Goal: Task Accomplishment & Management: Use online tool/utility

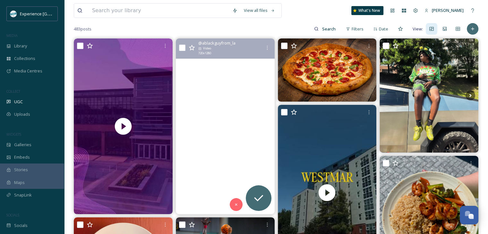
scroll to position [64, 0]
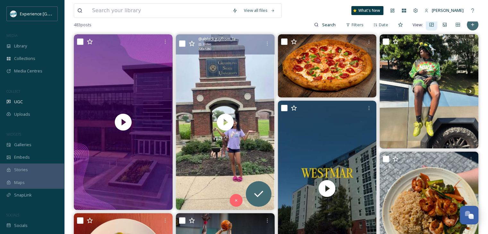
click at [182, 42] on input "checkbox" at bounding box center [182, 43] width 6 height 6
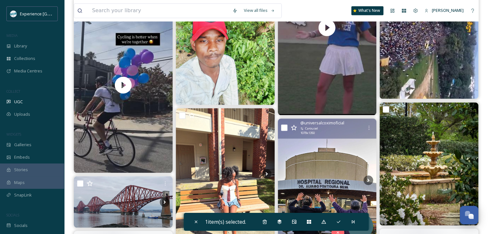
scroll to position [1091, 0]
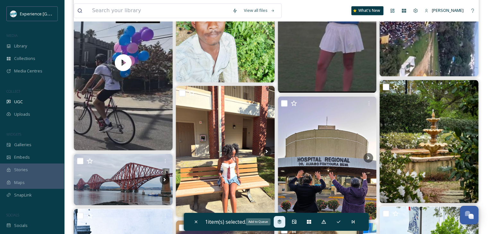
click at [278, 221] on icon at bounding box center [279, 222] width 5 height 5
checkbox input "false"
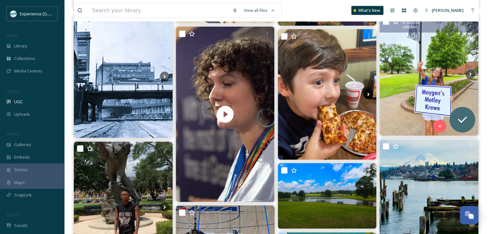
scroll to position [1252, 0]
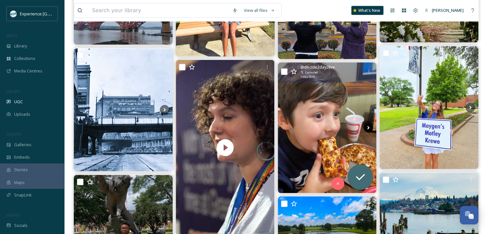
click at [367, 129] on icon at bounding box center [369, 128] width 10 height 10
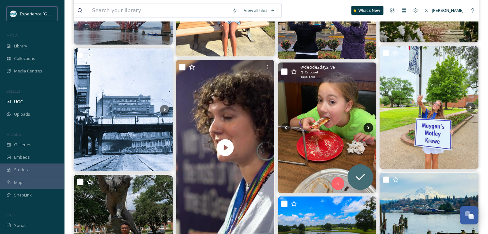
click at [368, 127] on icon at bounding box center [368, 128] width 2 height 4
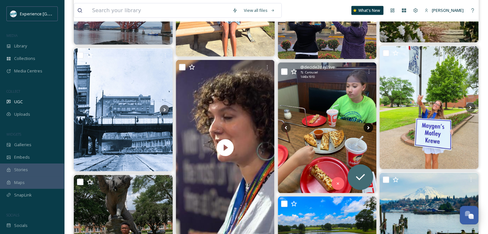
click at [368, 127] on icon at bounding box center [368, 128] width 2 height 4
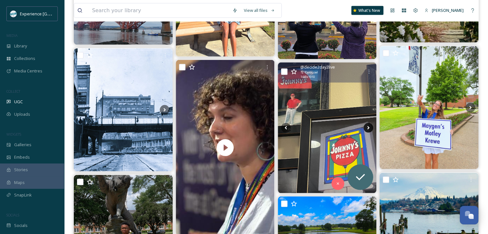
click at [367, 126] on icon at bounding box center [369, 128] width 10 height 10
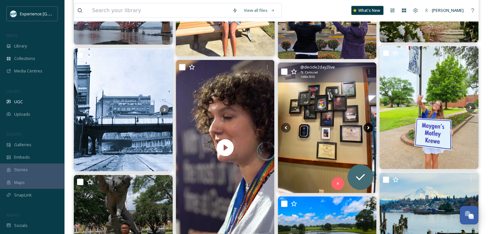
click at [367, 126] on icon at bounding box center [369, 128] width 10 height 10
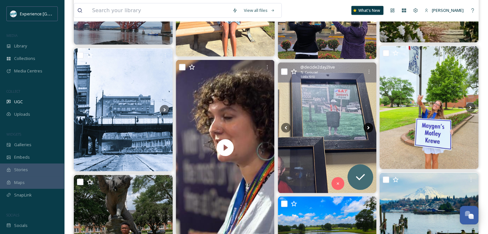
click at [367, 126] on icon at bounding box center [369, 128] width 10 height 10
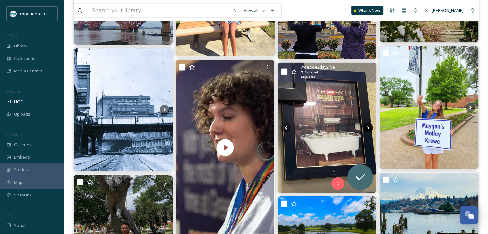
click at [367, 126] on icon at bounding box center [369, 128] width 10 height 10
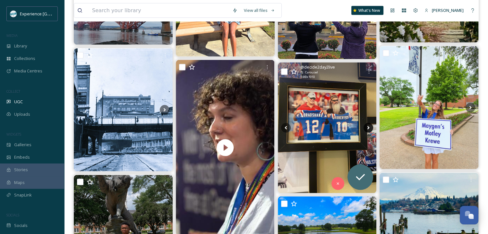
click at [367, 126] on icon at bounding box center [369, 128] width 10 height 10
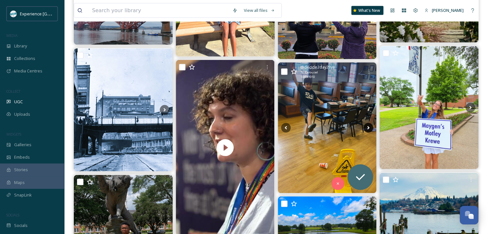
click at [367, 126] on icon at bounding box center [369, 128] width 10 height 10
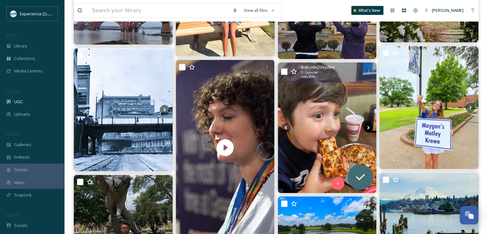
click at [367, 126] on icon at bounding box center [369, 128] width 10 height 10
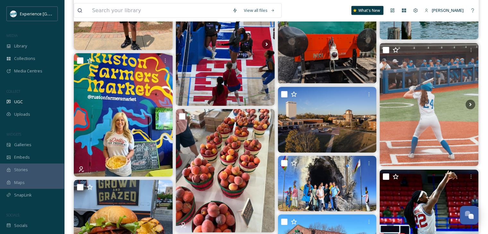
scroll to position [1508, 0]
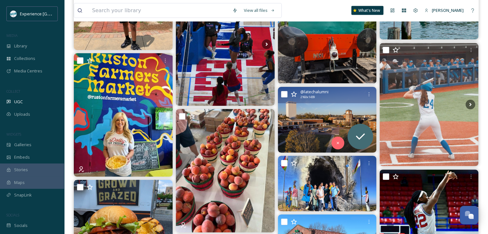
click at [283, 91] on input "checkbox" at bounding box center [284, 94] width 6 height 6
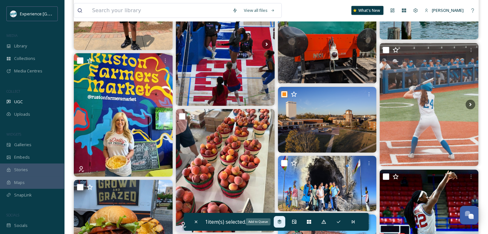
click at [275, 221] on div "Add to Queue" at bounding box center [280, 222] width 12 height 12
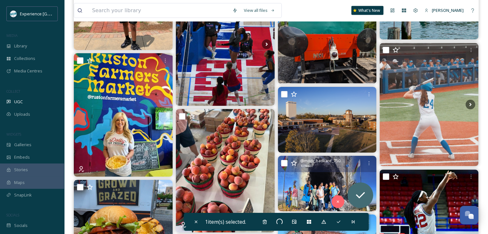
checkbox input "false"
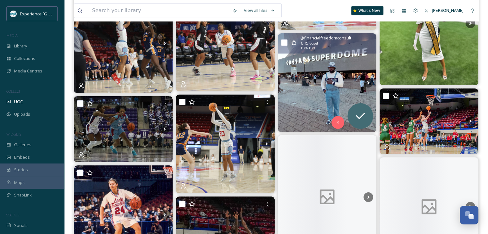
scroll to position [2824, 0]
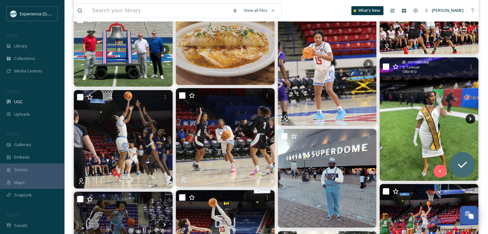
click at [469, 115] on icon at bounding box center [471, 119] width 10 height 10
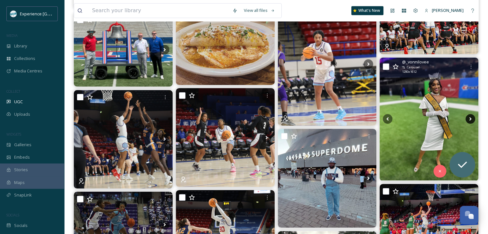
click at [469, 115] on icon at bounding box center [471, 119] width 10 height 10
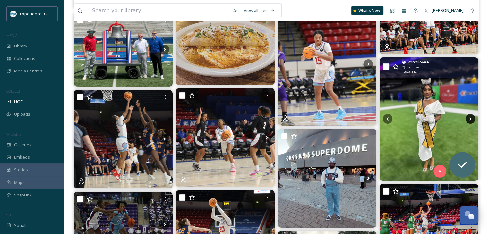
click at [469, 115] on icon at bounding box center [471, 119] width 10 height 10
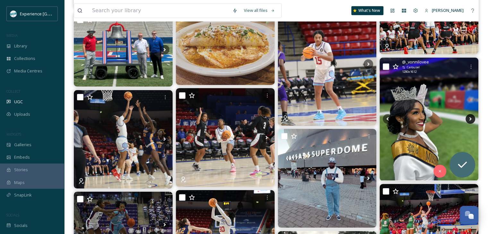
click at [469, 117] on icon at bounding box center [471, 119] width 10 height 10
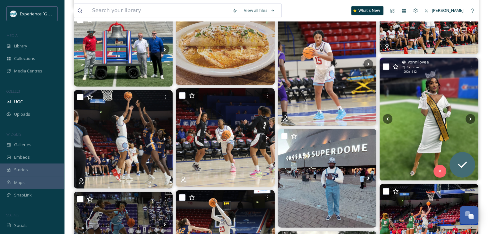
click at [384, 70] on div at bounding box center [386, 67] width 6 height 6
click at [385, 67] on input "checkbox" at bounding box center [386, 67] width 6 height 6
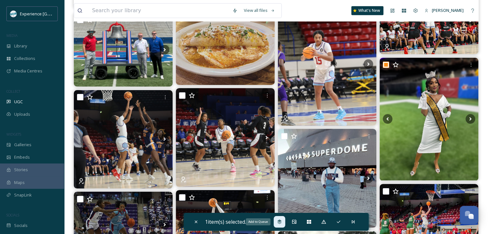
click at [277, 225] on div "Add to Queue" at bounding box center [280, 222] width 12 height 12
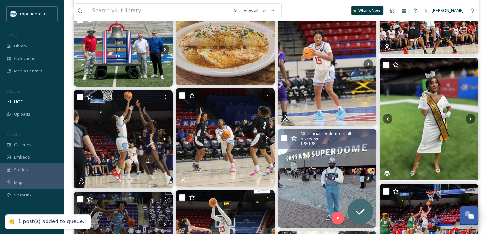
checkbox input "false"
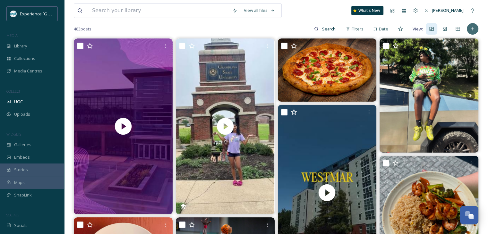
scroll to position [0, 0]
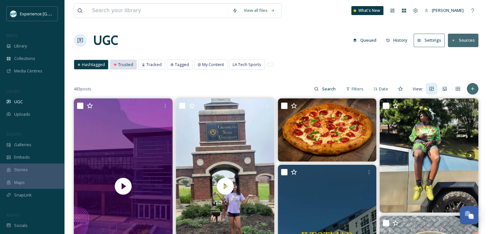
click at [130, 65] on span "Trusted" at bounding box center [125, 65] width 15 height 6
click at [123, 63] on span "Trusted" at bounding box center [125, 65] width 15 height 6
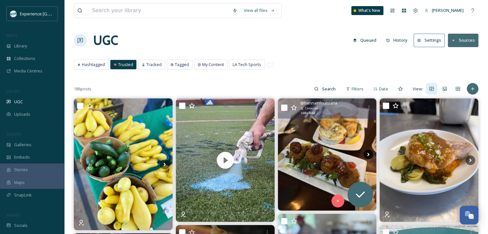
click at [366, 152] on icon at bounding box center [369, 155] width 10 height 10
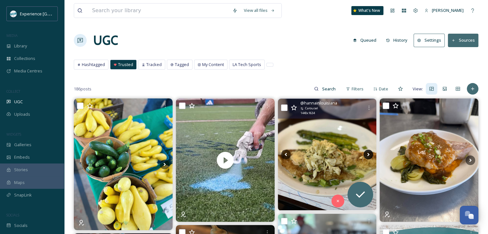
click at [366, 152] on icon at bounding box center [369, 155] width 10 height 10
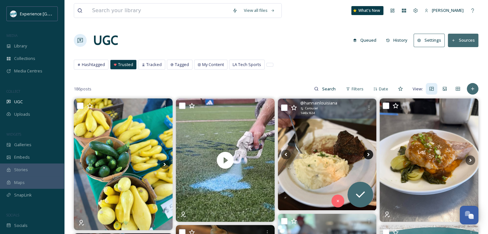
click at [366, 152] on icon at bounding box center [369, 155] width 10 height 10
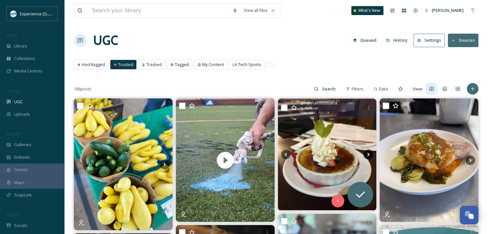
click at [367, 152] on icon at bounding box center [369, 155] width 10 height 10
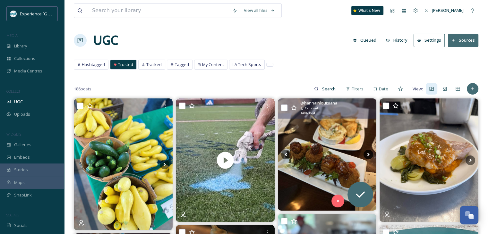
click at [367, 152] on icon at bounding box center [369, 155] width 10 height 10
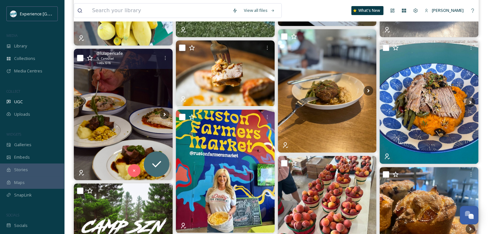
scroll to position [193, 0]
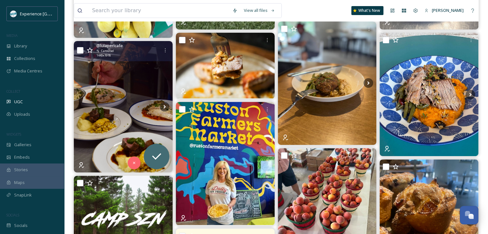
click at [79, 50] on input "checkbox" at bounding box center [80, 50] width 6 height 6
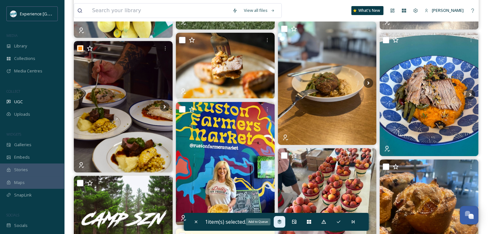
click at [280, 220] on icon at bounding box center [279, 222] width 4 height 4
checkbox input "false"
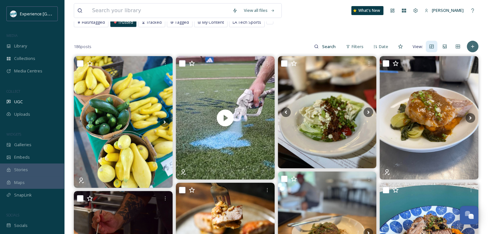
scroll to position [0, 0]
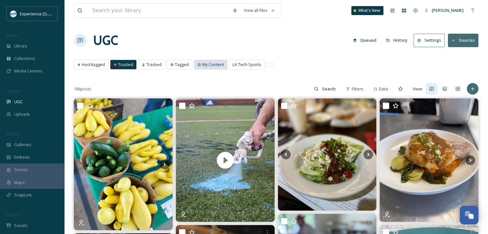
click at [204, 67] on div "My Content" at bounding box center [210, 64] width 33 height 9
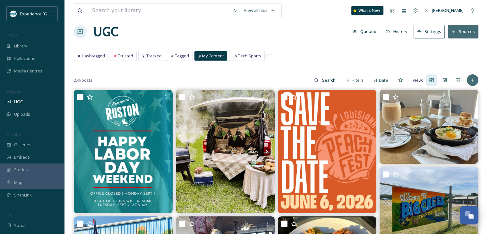
scroll to position [7, 0]
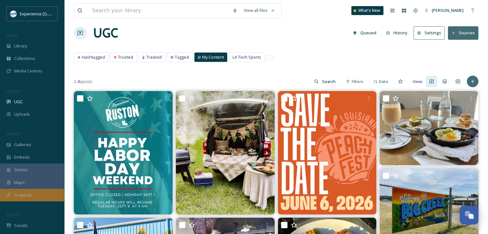
click at [33, 192] on div "SnapLink" at bounding box center [32, 195] width 64 height 13
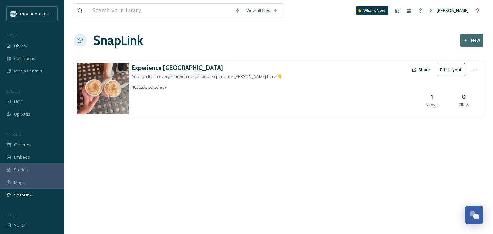
click at [452, 71] on button "Edit Layout" at bounding box center [450, 69] width 29 height 13
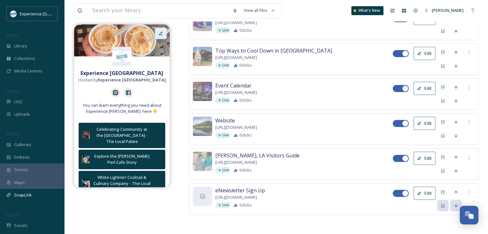
click at [162, 30] on div at bounding box center [161, 34] width 12 height 12
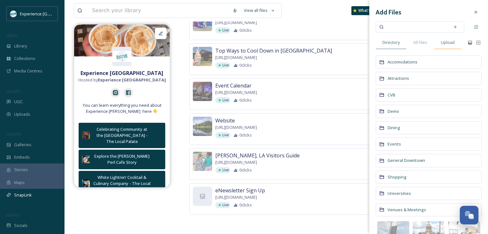
click at [442, 42] on span "Upload" at bounding box center [448, 42] width 14 height 6
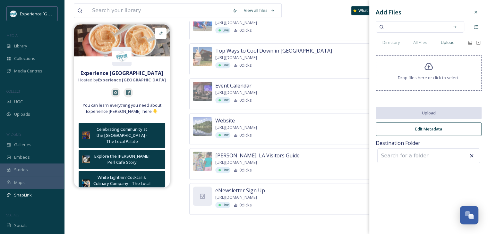
click at [429, 70] on icon at bounding box center [428, 66] width 9 height 9
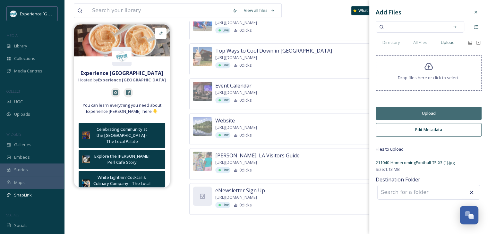
click at [407, 187] on input at bounding box center [413, 192] width 71 height 14
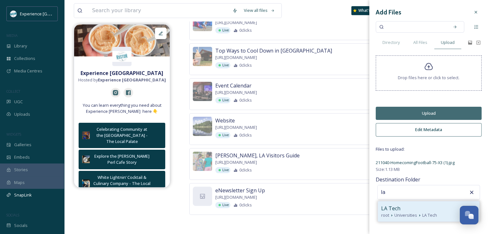
click at [415, 208] on div "LA Tech" at bounding box center [428, 209] width 95 height 8
type input "LA Tech"
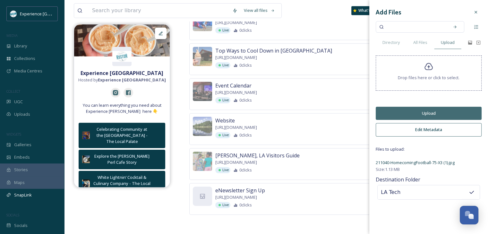
click at [439, 112] on button "Upload" at bounding box center [429, 113] width 106 height 13
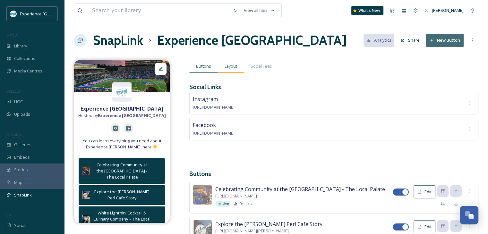
click at [233, 65] on span "Layout" at bounding box center [231, 66] width 13 height 6
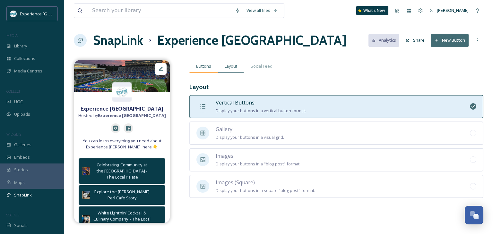
click at [204, 67] on span "Buttons" at bounding box center [203, 66] width 15 height 6
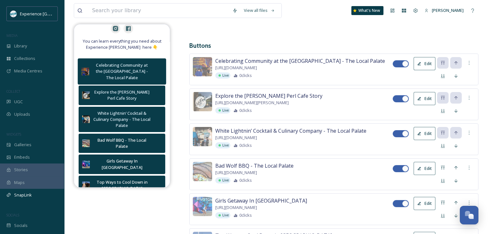
scroll to position [96, 0]
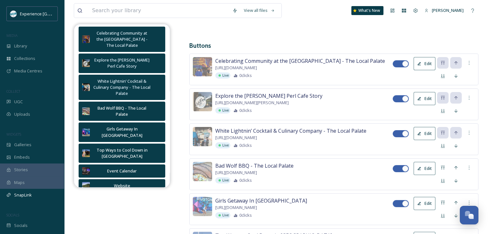
click at [403, 63] on div at bounding box center [405, 64] width 6 height 6
checkbox input "false"
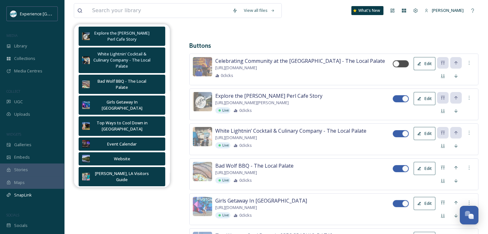
click at [399, 135] on div at bounding box center [397, 133] width 4 height 3
checkbox input "false"
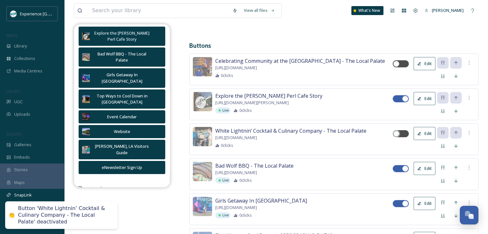
click at [401, 170] on div at bounding box center [401, 168] width 16 height 7
checkbox input "false"
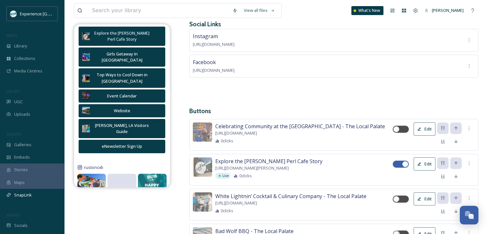
scroll to position [61, 0]
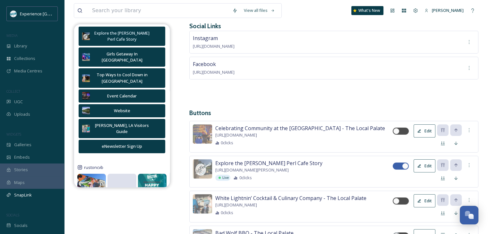
click at [426, 130] on button "Edit" at bounding box center [425, 131] width 22 height 13
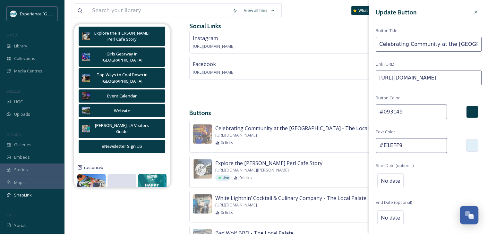
click at [418, 79] on input "[URL][DOMAIN_NAME]" at bounding box center [429, 78] width 106 height 15
click at [418, 78] on input "[URL][DOMAIN_NAME]" at bounding box center [429, 78] width 106 height 15
click at [417, 77] on input "[URL][DOMAIN_NAME]" at bounding box center [429, 78] width 106 height 15
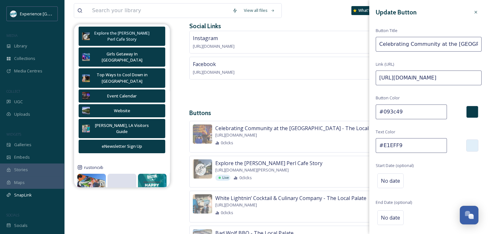
paste input "[DOMAIN_NAME][URL]"
type input "[URL][DOMAIN_NAME]"
click at [425, 42] on input "Celebrating Community at the [GEOGRAPHIC_DATA] - The Local Palate" at bounding box center [429, 44] width 106 height 15
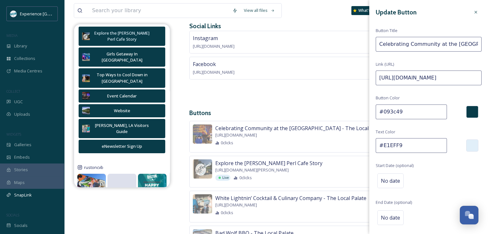
click at [425, 42] on input "Celebrating Community at the [GEOGRAPHIC_DATA] - The Local Palate" at bounding box center [429, 44] width 106 height 15
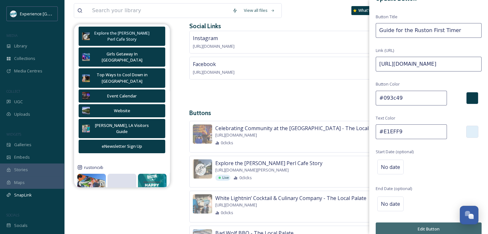
scroll to position [21, 0]
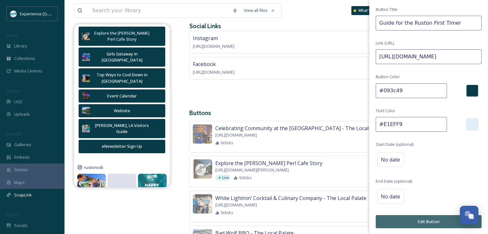
type input "Guide for the Ruston First Timer"
click at [405, 91] on input "#093c49" at bounding box center [411, 90] width 71 height 15
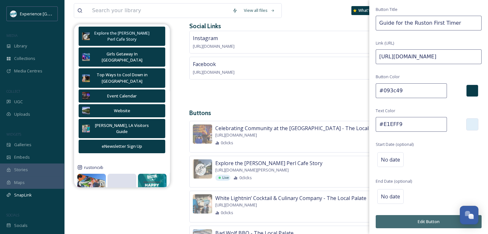
paste input "cdd310"
type input "#cdd310"
click at [387, 119] on input "#E1EFF9" at bounding box center [411, 124] width 71 height 15
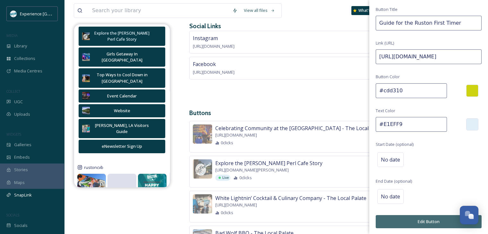
paste input "f9fae2"
type input "#f9fae2"
click at [430, 218] on button "Edit Button" at bounding box center [429, 221] width 106 height 13
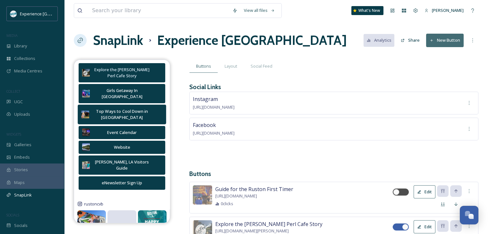
scroll to position [96, 0]
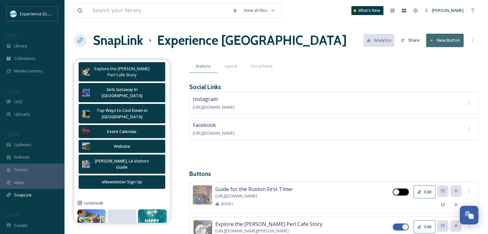
click at [399, 192] on div at bounding box center [396, 192] width 6 height 6
checkbox input "true"
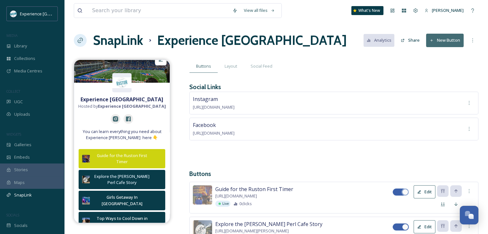
scroll to position [0, 0]
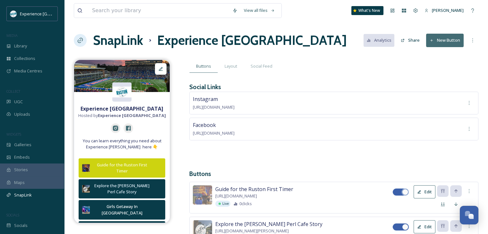
click at [121, 90] on img at bounding box center [121, 92] width 19 height 11
click at [118, 90] on img at bounding box center [121, 92] width 19 height 11
click at [126, 91] on img at bounding box center [121, 92] width 19 height 11
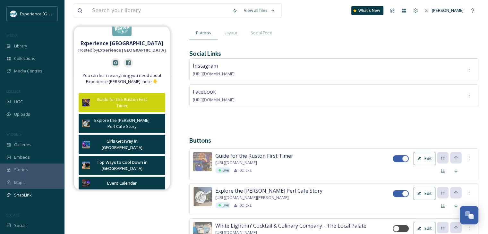
scroll to position [64, 0]
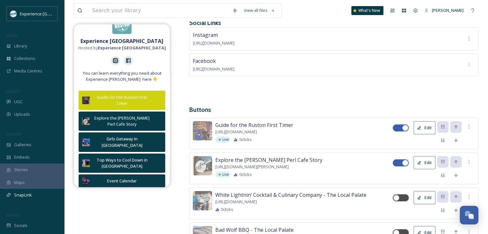
click at [419, 126] on icon at bounding box center [419, 128] width 4 height 4
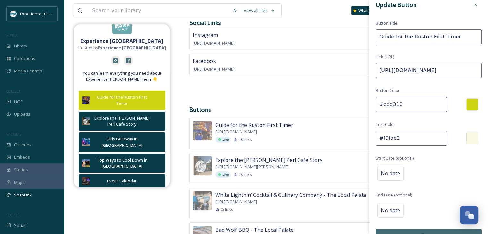
scroll to position [0, 0]
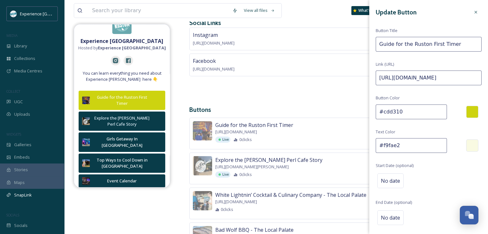
click at [474, 10] on div at bounding box center [476, 12] width 12 height 12
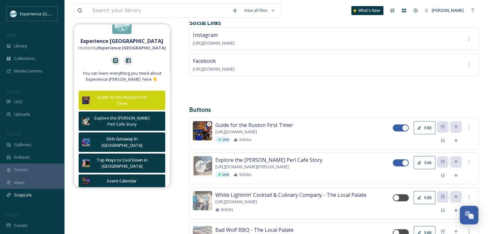
click at [202, 125] on img at bounding box center [202, 130] width 19 height 19
click at [209, 124] on icon at bounding box center [209, 124] width 3 height 3
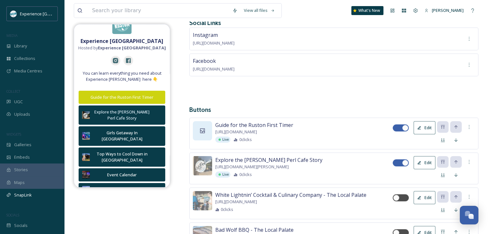
click at [204, 129] on icon at bounding box center [202, 131] width 6 height 6
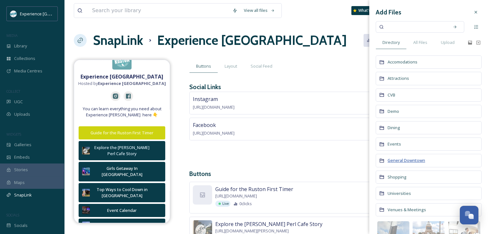
click at [408, 161] on span "General Downtown" at bounding box center [407, 161] width 38 height 6
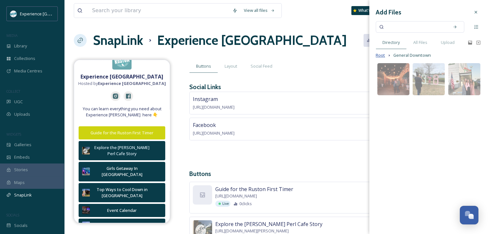
click at [382, 56] on span "Root" at bounding box center [380, 55] width 9 height 6
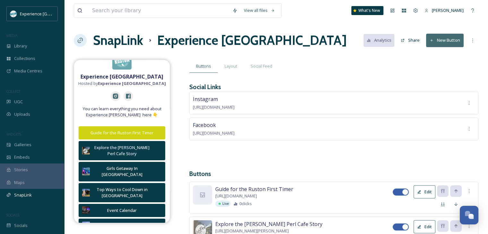
click at [201, 188] on div at bounding box center [202, 194] width 19 height 19
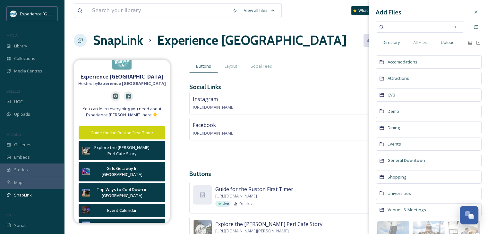
click at [447, 42] on span "Upload" at bounding box center [448, 42] width 14 height 6
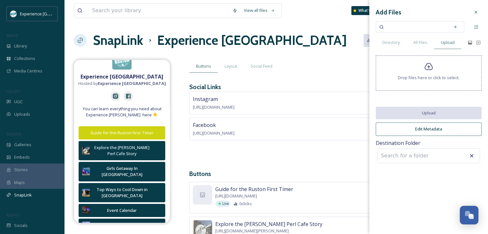
click at [430, 68] on icon at bounding box center [428, 66] width 9 height 9
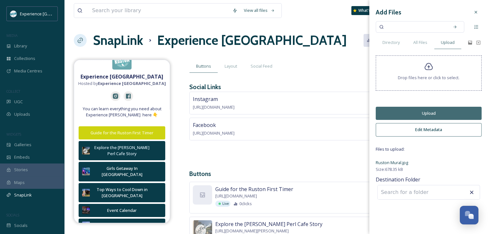
click at [411, 188] on input at bounding box center [413, 192] width 71 height 14
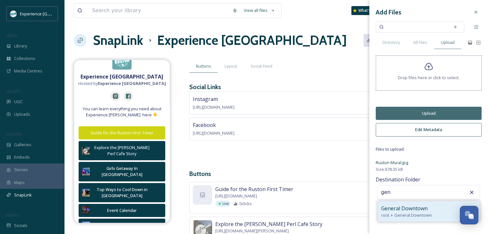
click at [404, 216] on span "General Downtown" at bounding box center [413, 215] width 38 height 6
type input "General Downtown"
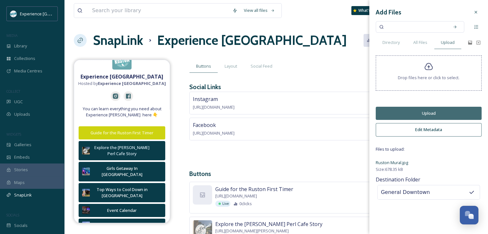
click at [438, 113] on button "Upload" at bounding box center [429, 113] width 106 height 13
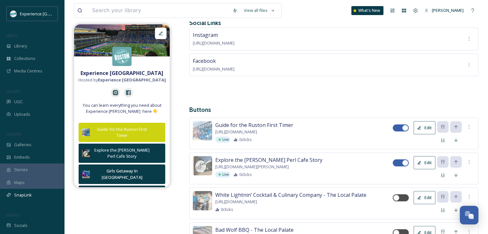
click at [427, 128] on button "Edit" at bounding box center [425, 127] width 22 height 13
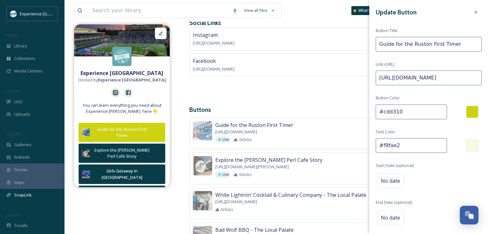
click at [397, 112] on input "#cdd310" at bounding box center [411, 112] width 71 height 15
paste input "dcf3f4"
type input "#dcf3f4"
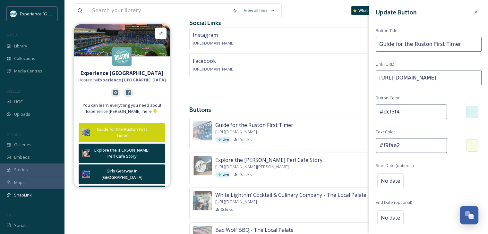
click at [390, 146] on input "#f9fae2" at bounding box center [411, 145] width 71 height 15
paste input "009fa9"
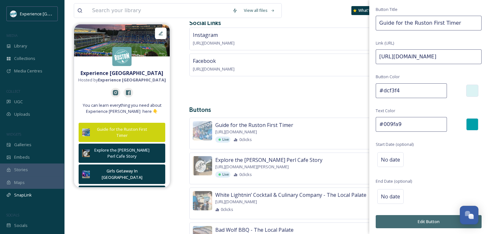
type input "#009fa9"
click at [395, 218] on button "Edit Button" at bounding box center [429, 221] width 106 height 13
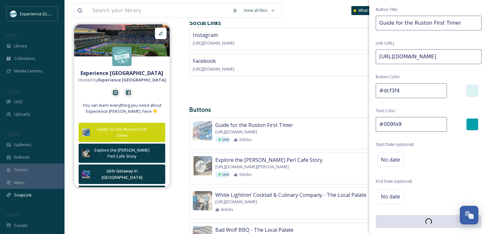
scroll to position [21, 0]
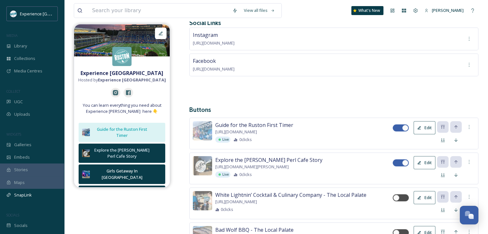
click at [422, 163] on button "Edit" at bounding box center [425, 162] width 22 height 13
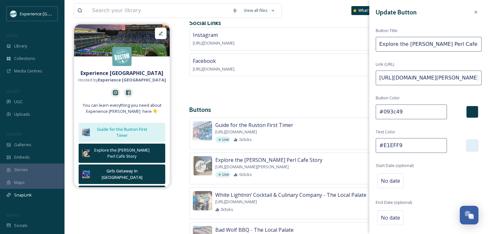
click at [395, 109] on input "#093c49" at bounding box center [411, 112] width 71 height 15
paste input "09fa"
type input "#009fa9"
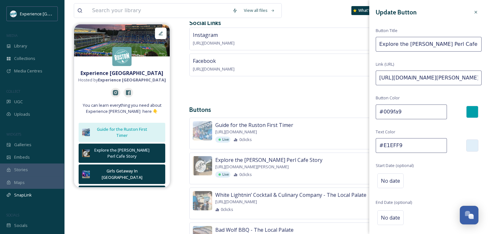
click at [386, 146] on input "#E1EFF9" at bounding box center [411, 145] width 71 height 15
paste input "dcf3f4"
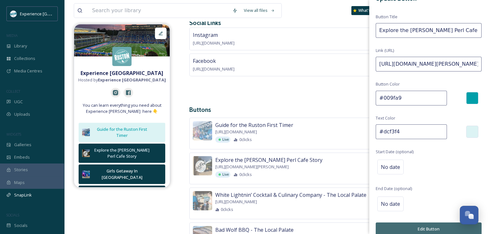
scroll to position [21, 0]
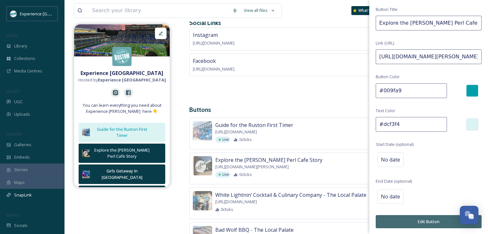
type input "#dcf3f4"
click at [420, 219] on button "Edit Button" at bounding box center [429, 221] width 106 height 13
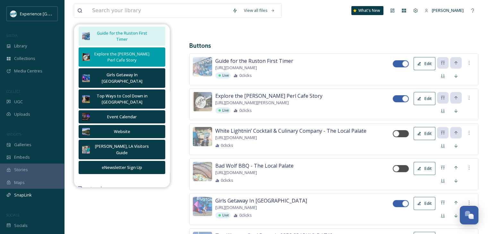
scroll to position [149, 0]
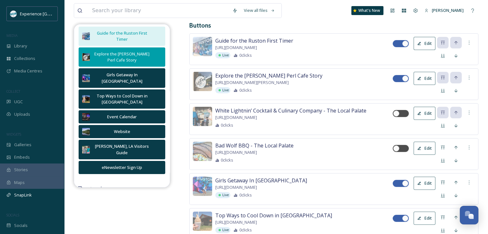
click at [424, 186] on button "Edit" at bounding box center [425, 183] width 22 height 13
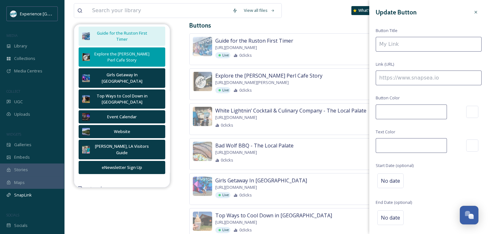
type input "Girls Getaway In [GEOGRAPHIC_DATA]"
type input "[URL][DOMAIN_NAME]"
type input "#093c49"
type input "#ffffff"
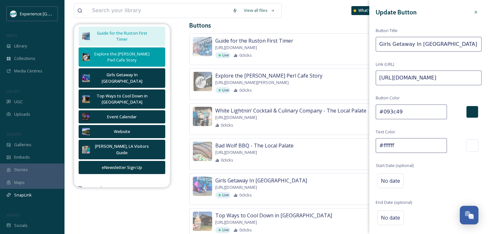
click at [397, 110] on input "#093c49" at bounding box center [411, 112] width 71 height 15
paste input "dcf3f4"
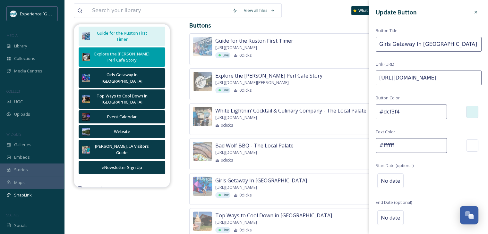
type input "#dcf3f4"
click at [396, 148] on input "#ffffff" at bounding box center [411, 145] width 71 height 15
paste input "009fa9"
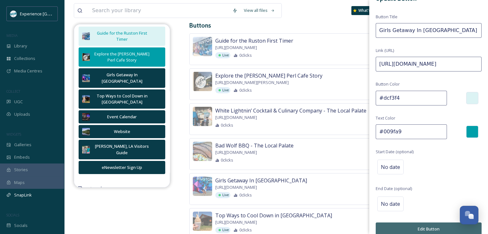
scroll to position [21, 0]
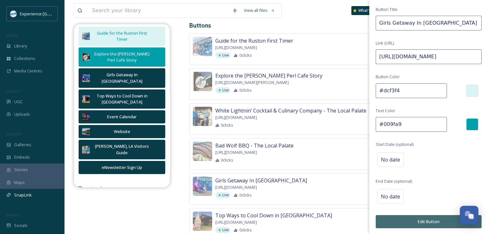
type input "#009fa9"
click at [395, 220] on button "Edit Button" at bounding box center [429, 221] width 106 height 13
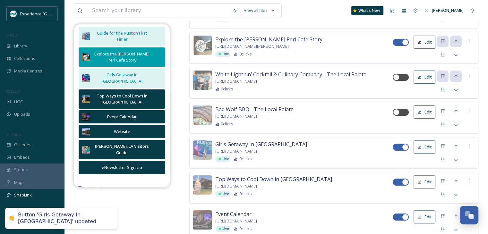
scroll to position [213, 0]
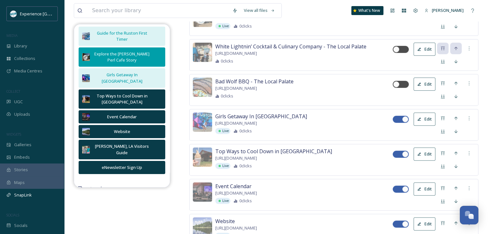
click at [427, 158] on button "Edit" at bounding box center [425, 154] width 22 height 13
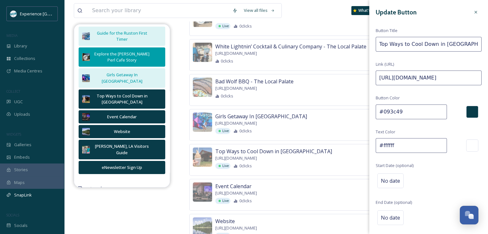
click at [395, 108] on input "#093c49" at bounding box center [411, 112] width 71 height 15
paste input "09fa"
type input "#009fa9"
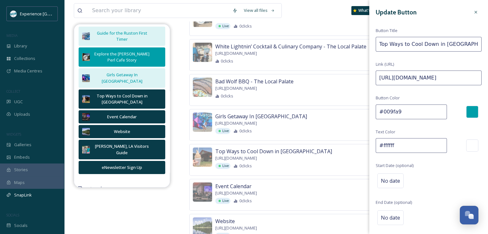
click at [380, 141] on input "#ffffff" at bounding box center [411, 145] width 71 height 15
paste input "dcf3f4"
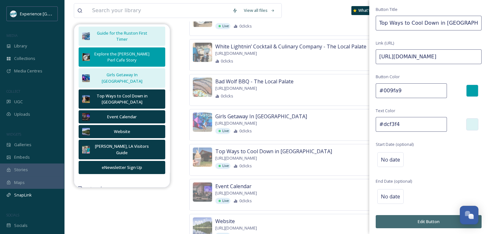
type input "#dcf3f4"
click at [402, 220] on button "Edit Button" at bounding box center [429, 221] width 106 height 13
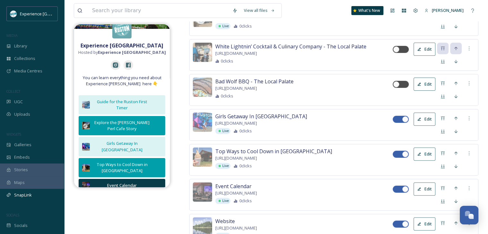
scroll to position [128, 0]
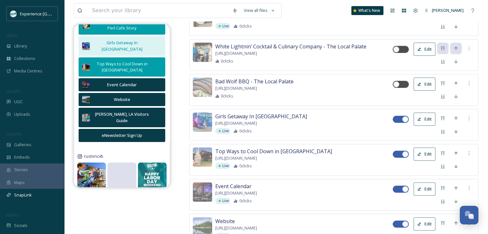
click at [429, 191] on button "Edit" at bounding box center [425, 189] width 22 height 13
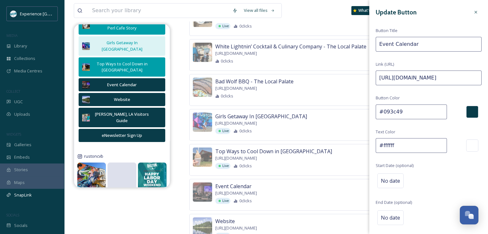
click at [392, 108] on input "#093c49" at bounding box center [411, 112] width 71 height 15
paste input "dcf3f4"
type input "#dcf3f4"
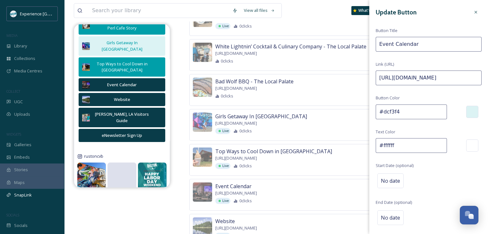
click at [390, 148] on input "#ffffff" at bounding box center [411, 145] width 71 height 15
paste input "009fa9"
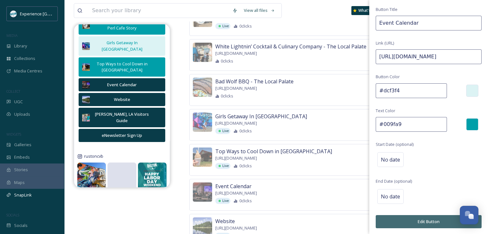
type input "#009fa9"
click at [403, 219] on button "Edit Button" at bounding box center [429, 221] width 106 height 13
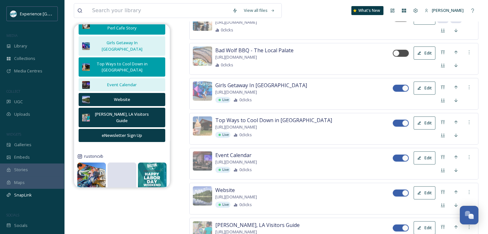
scroll to position [277, 0]
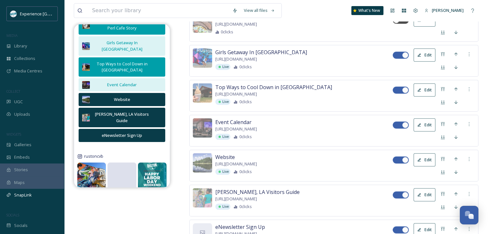
click at [426, 162] on button "Edit" at bounding box center [425, 159] width 22 height 13
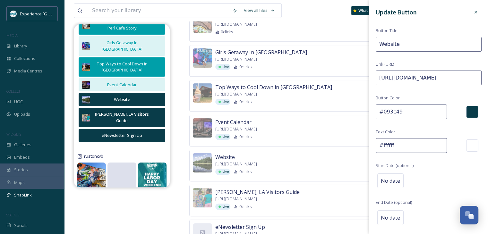
click at [416, 114] on input "#093c49" at bounding box center [411, 112] width 71 height 15
paste input "09fa"
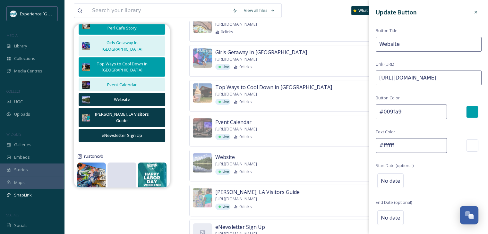
type input "#009fa9"
click at [385, 142] on input "#ffffff" at bounding box center [411, 145] width 71 height 15
paste input "dcf3f4"
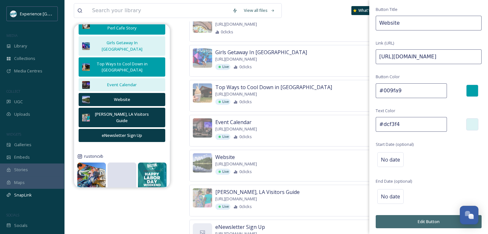
type input "#dcf3f4"
click at [409, 221] on button "Edit Button" at bounding box center [429, 221] width 106 height 13
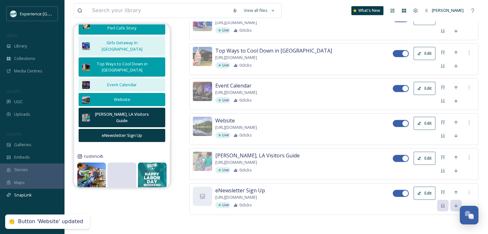
scroll to position [318, 0]
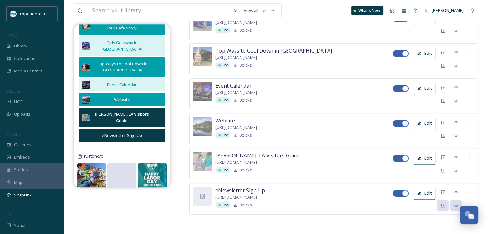
click at [430, 154] on button "Edit" at bounding box center [425, 158] width 22 height 13
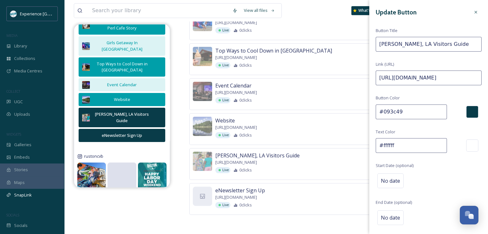
click at [405, 108] on input "#093c49" at bounding box center [411, 112] width 71 height 15
click at [405, 109] on input "#093c49" at bounding box center [411, 112] width 71 height 15
paste input "dcf3f4"
type input "#dcf3f4"
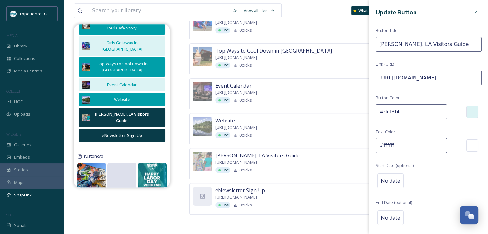
click at [393, 142] on input "#ffffff" at bounding box center [411, 145] width 71 height 15
paste input "009fa9"
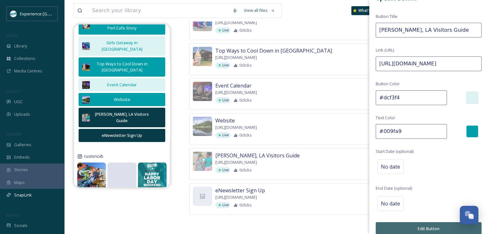
scroll to position [21, 0]
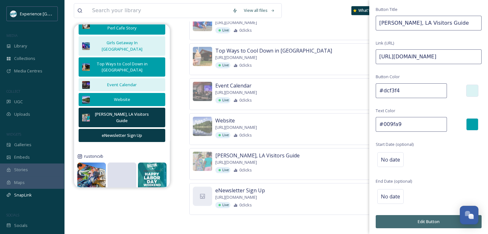
type input "#009fa9"
click at [408, 225] on button "Edit Button" at bounding box center [429, 221] width 106 height 13
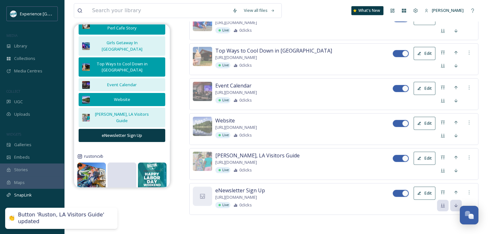
click at [419, 187] on button "Edit" at bounding box center [425, 193] width 22 height 13
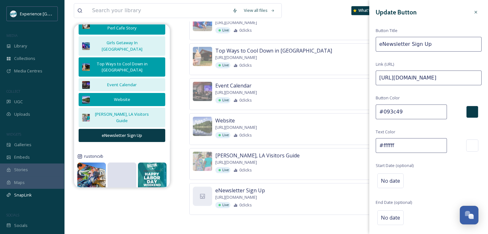
click at [394, 107] on input "#093c49" at bounding box center [411, 112] width 71 height 15
paste input "09fa"
type input "#009fa9"
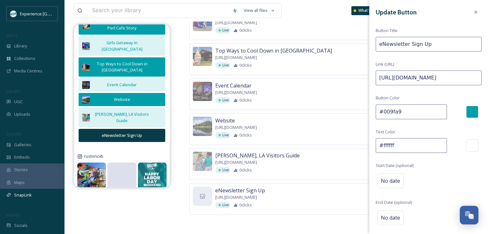
click at [386, 144] on input "#ffffff" at bounding box center [411, 145] width 71 height 15
paste input "dcf3f4"
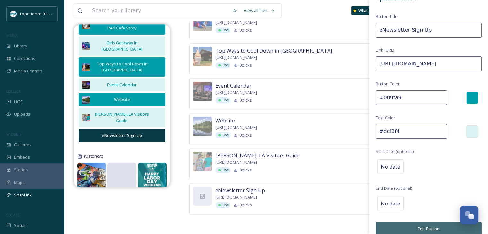
scroll to position [21, 0]
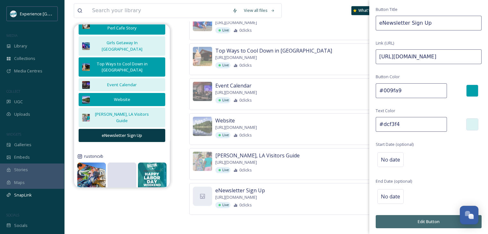
type input "#dcf3f4"
click at [418, 221] on button "Edit Button" at bounding box center [429, 221] width 106 height 13
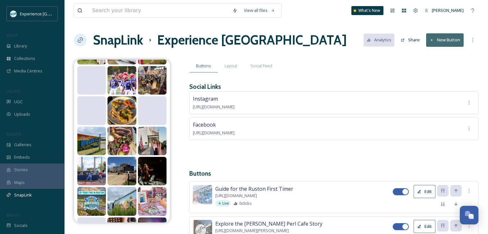
scroll to position [0, 0]
click at [407, 38] on button "Share" at bounding box center [410, 40] width 25 height 13
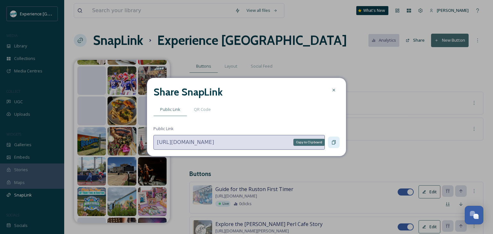
click at [333, 141] on icon at bounding box center [334, 143] width 4 height 4
click at [335, 94] on div at bounding box center [334, 90] width 12 height 12
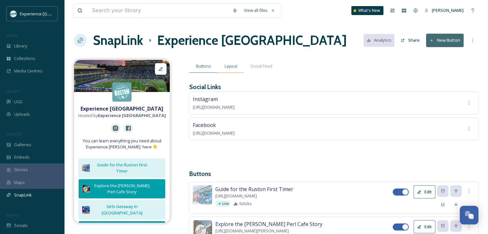
click at [227, 65] on span "Layout" at bounding box center [231, 66] width 13 height 6
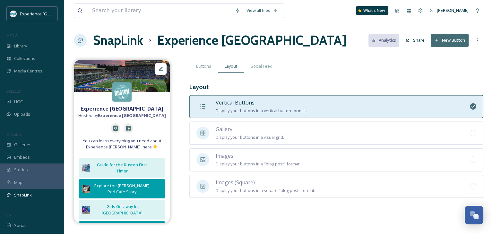
click at [129, 144] on span "You can learn everything you need about Experience [PERSON_NAME] here 👇" at bounding box center [121, 144] width 89 height 12
click at [119, 144] on span "You can learn everything you need about Experience [PERSON_NAME] here 👇" at bounding box center [121, 144] width 89 height 12
click at [127, 115] on strong "Experience [GEOGRAPHIC_DATA]" at bounding box center [132, 116] width 68 height 6
click at [130, 143] on span "You can learn everything you need about Experience [PERSON_NAME] here 👇" at bounding box center [121, 144] width 89 height 12
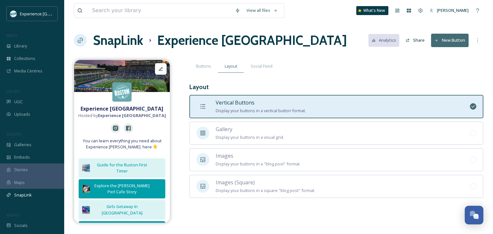
click at [140, 145] on span "You can learn everything you need about Experience [PERSON_NAME] here 👇" at bounding box center [121, 144] width 89 height 12
click at [161, 71] on icon at bounding box center [160, 68] width 5 height 5
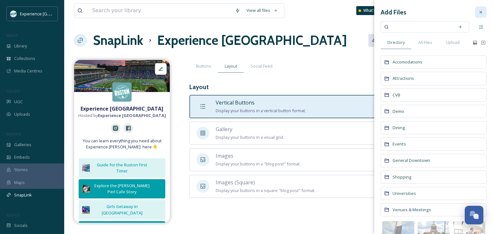
click at [478, 10] on icon at bounding box center [480, 12] width 5 height 5
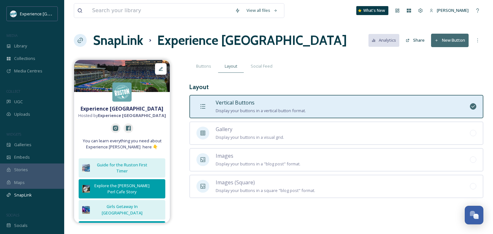
click at [300, 79] on div "Buttons Layout Social Feed Layout Vertical Buttons Display your buttons in a ve…" at bounding box center [336, 131] width 294 height 142
click at [376, 103] on div "Vertical Buttons Display your buttons in a vertical button format." at bounding box center [336, 106] width 294 height 23
click at [207, 67] on span "Buttons" at bounding box center [203, 66] width 15 height 6
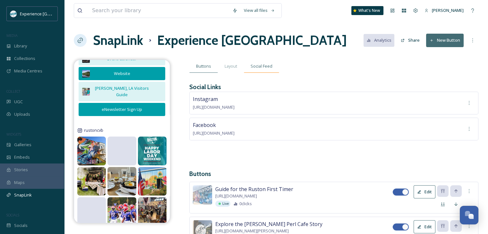
click at [264, 69] on span "Social Feed" at bounding box center [262, 66] width 22 height 6
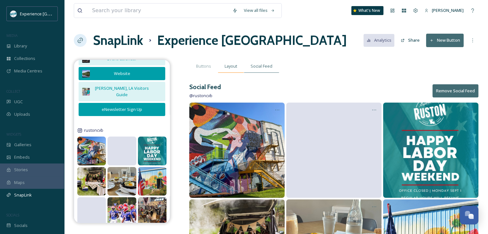
click at [231, 64] on span "Layout" at bounding box center [231, 66] width 13 height 6
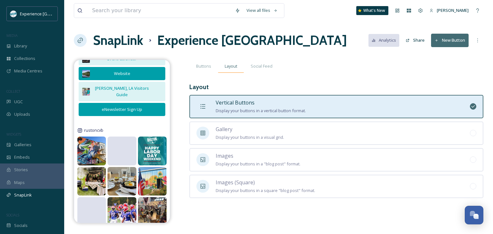
click at [241, 65] on div "Layout" at bounding box center [231, 66] width 26 height 13
click at [251, 65] on span "Social Feed" at bounding box center [262, 66] width 22 height 6
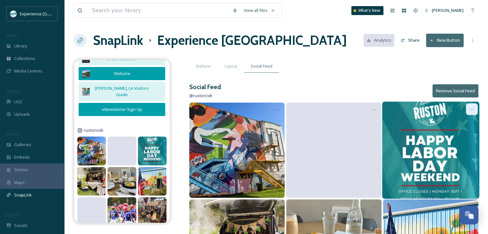
click at [469, 108] on div at bounding box center [472, 109] width 12 height 12
click at [464, 126] on div "Hide Post" at bounding box center [465, 123] width 26 height 13
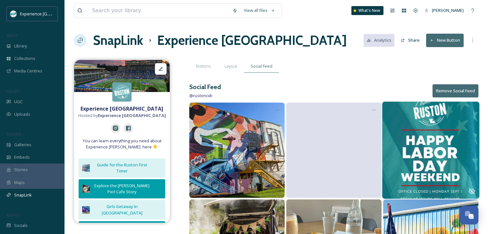
click at [132, 115] on strong "Experience [GEOGRAPHIC_DATA]" at bounding box center [132, 116] width 68 height 6
click at [124, 148] on span "You can learn everything you need about Experience [PERSON_NAME] here 👇" at bounding box center [121, 144] width 89 height 12
click at [124, 147] on span "You can learn everything you need about Experience [PERSON_NAME] here 👇" at bounding box center [121, 144] width 89 height 12
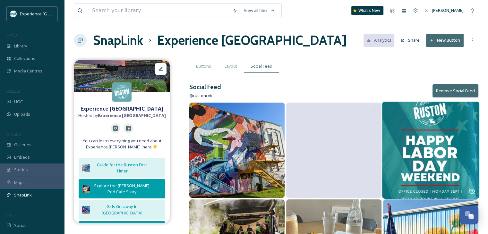
click at [287, 49] on div "SnapLink Experience Ruston Analytics Share New Button" at bounding box center [276, 40] width 405 height 19
click at [104, 43] on h1 "SnapLink" at bounding box center [118, 40] width 50 height 19
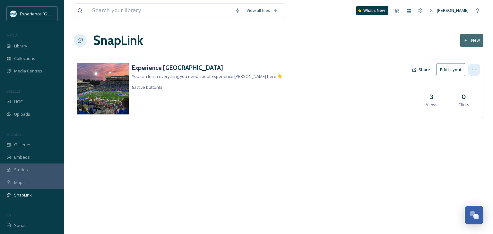
click at [474, 70] on icon at bounding box center [473, 69] width 5 height 5
click at [467, 95] on span "Edit Settings" at bounding box center [460, 96] width 24 height 6
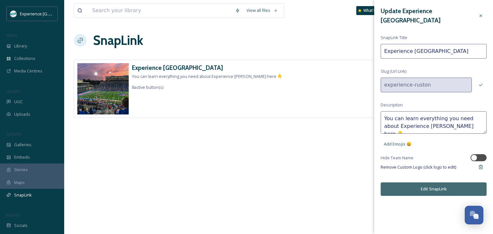
click at [447, 117] on textarea "You can learn everything you need about Experience [PERSON_NAME] here 👇" at bounding box center [434, 122] width 106 height 22
click at [449, 118] on textarea "You can learn everything you need about Experience [PERSON_NAME] here 👇" at bounding box center [434, 122] width 106 height 22
type textarea "Explore, Experience, & Enjoy Ruston, [GEOGRAPHIC_DATA]"
click at [404, 141] on span "Add Emojis 😄" at bounding box center [398, 144] width 28 height 6
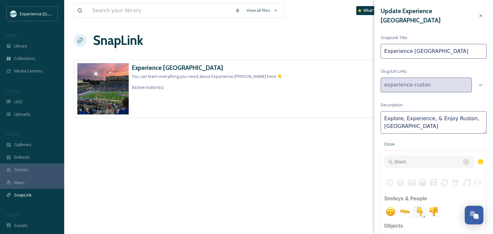
type input "down"
click at [422, 208] on img "point down" at bounding box center [419, 211] width 13 height 13
type textarea "Explore, Experience, & [PERSON_NAME], [GEOGRAPHIC_DATA]👇"
click at [390, 91] on div "Update Experience Ruston SnapLink Title Experience Ruston Slug (Url Link) exper…" at bounding box center [433, 173] width 119 height 347
click at [377, 92] on div "Update Experience Ruston SnapLink Title Experience Ruston Slug (Url Link) exper…" at bounding box center [433, 173] width 119 height 347
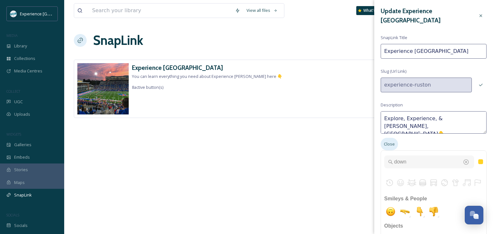
click at [393, 141] on span "Close" at bounding box center [389, 144] width 11 height 6
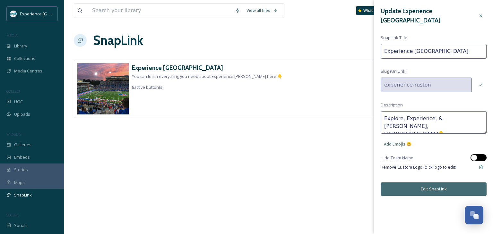
click at [474, 155] on div at bounding box center [474, 158] width 6 height 6
click at [476, 156] on div at bounding box center [475, 157] width 4 height 3
click at [476, 155] on div at bounding box center [474, 158] width 6 height 6
checkbox input "true"
click at [445, 185] on button "Edit SnapLink" at bounding box center [434, 189] width 106 height 13
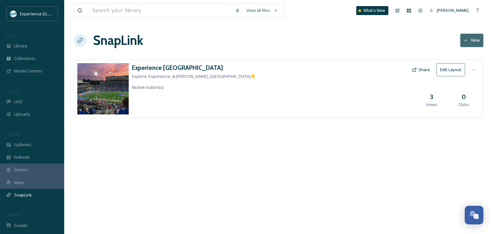
click at [449, 68] on button "Edit Layout" at bounding box center [450, 69] width 29 height 13
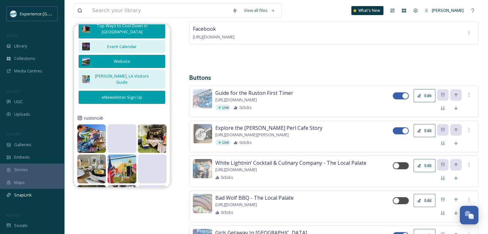
scroll to position [193, 0]
